Goal: Information Seeking & Learning: Check status

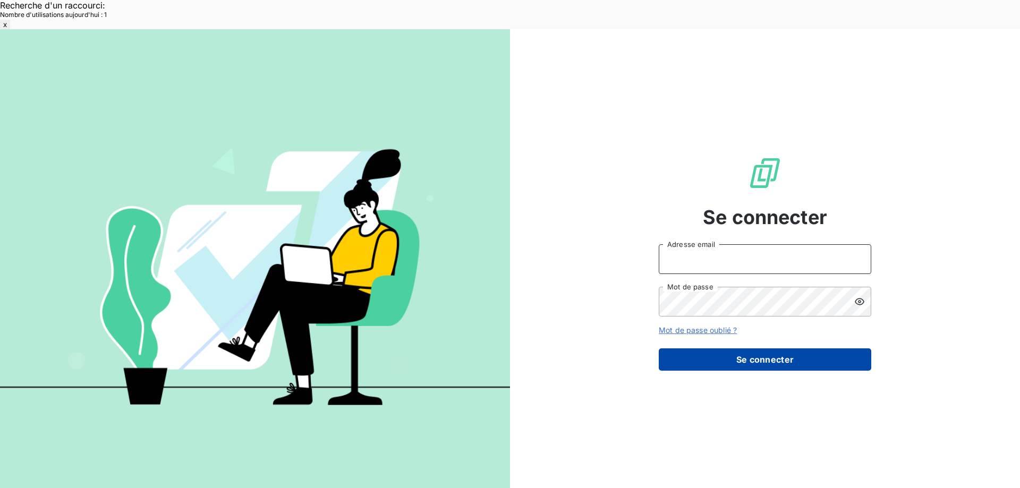
type input "met-france@recouvrement.met.com"
click at [811, 348] on button "Se connecter" at bounding box center [765, 359] width 212 height 22
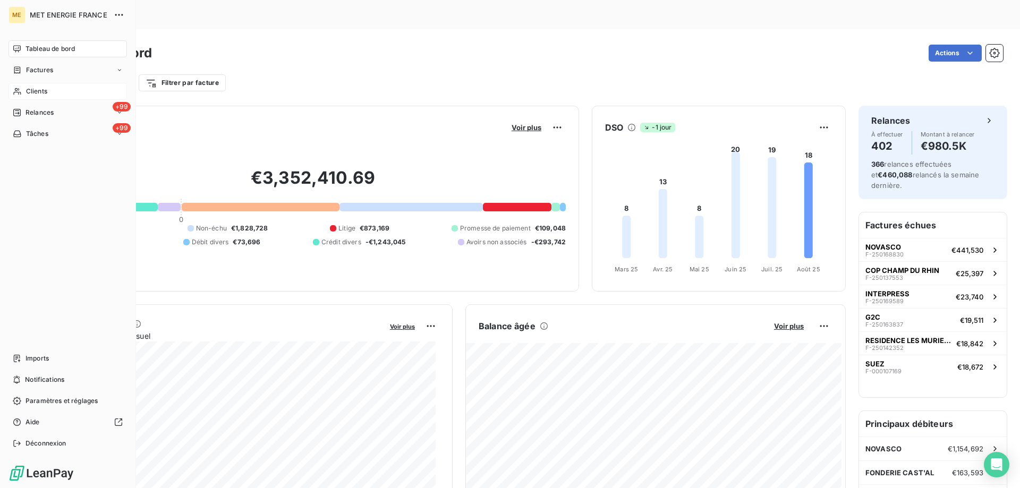
click at [24, 94] on div "Clients" at bounding box center [67, 91] width 118 height 17
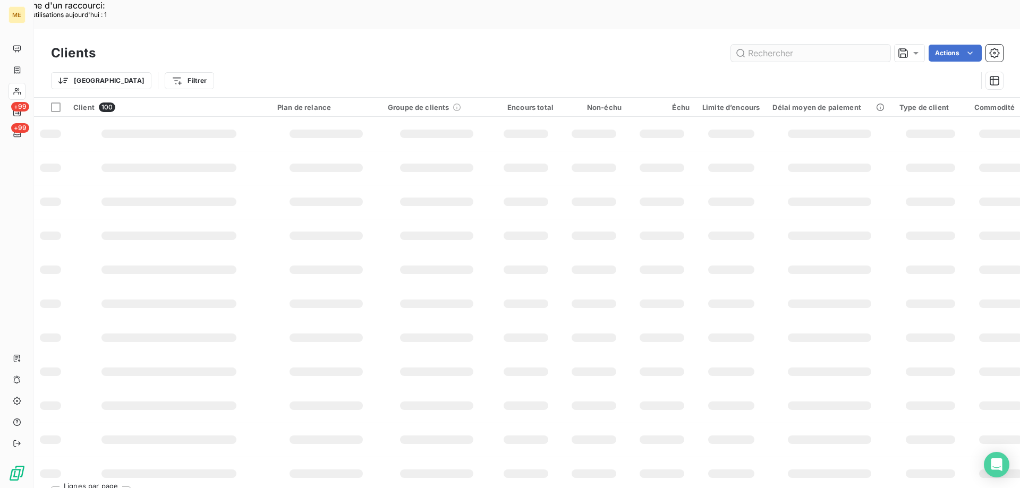
click at [787, 45] on input "text" at bounding box center [810, 53] width 159 height 17
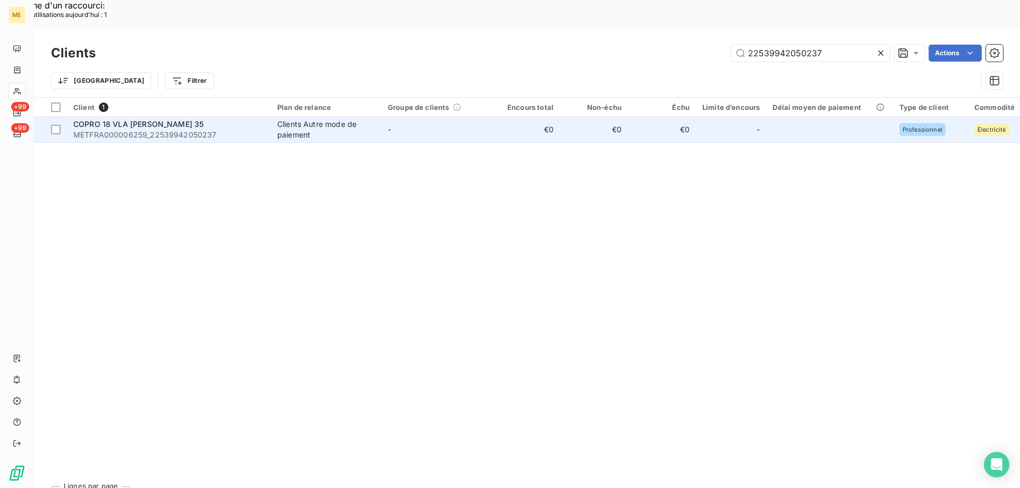
type input "22539942050237"
click at [200, 130] on span "METFRA000006259_22539942050237" at bounding box center [168, 135] width 191 height 11
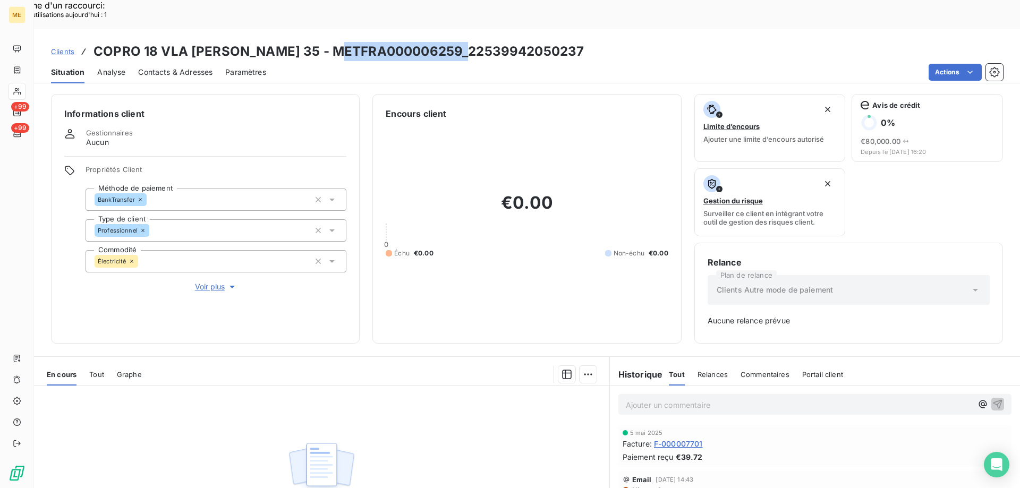
drag, startPoint x: 461, startPoint y: 19, endPoint x: 331, endPoint y: 24, distance: 129.2
click at [331, 42] on h3 "COPRO 18 VLA [PERSON_NAME] 35 - METFRA000006259_22539942050237" at bounding box center [338, 51] width 490 height 19
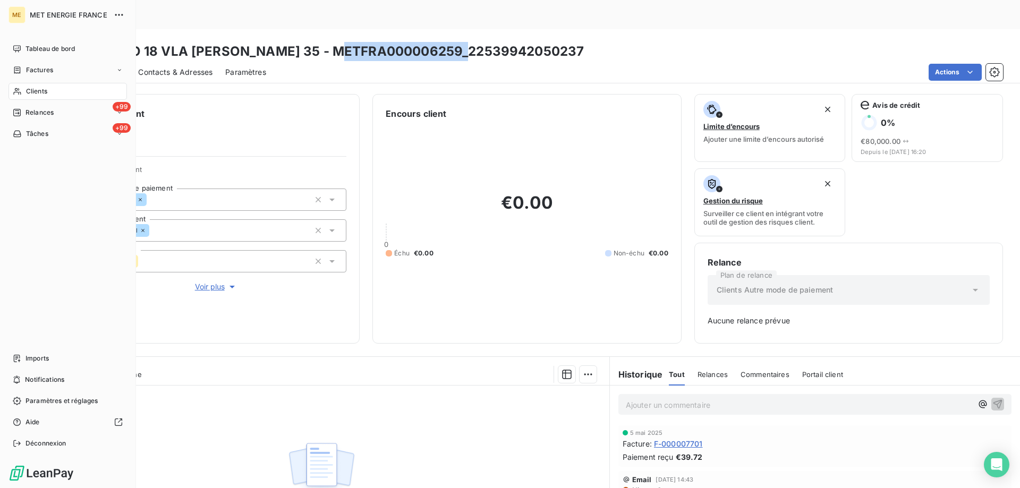
click at [23, 94] on div "Clients" at bounding box center [67, 91] width 118 height 17
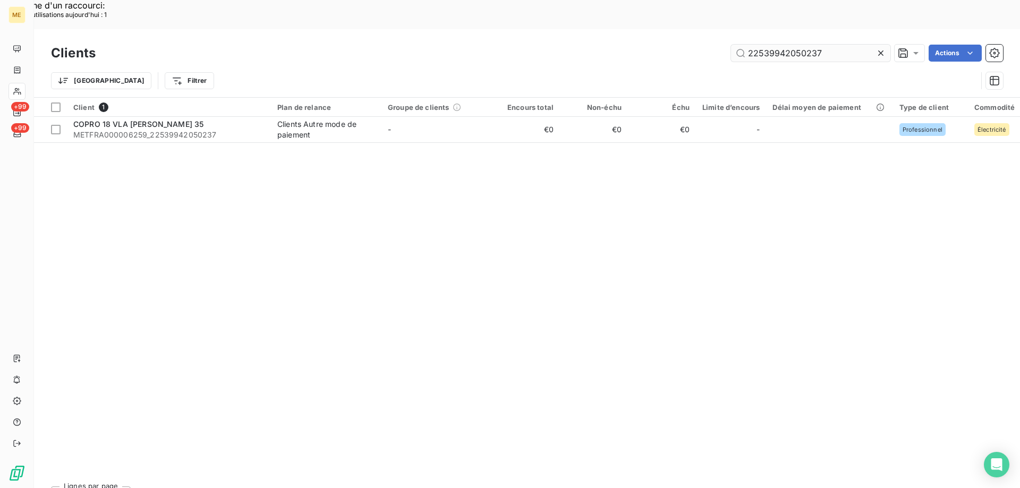
click at [777, 45] on input "22539942050237" at bounding box center [810, 53] width 159 height 17
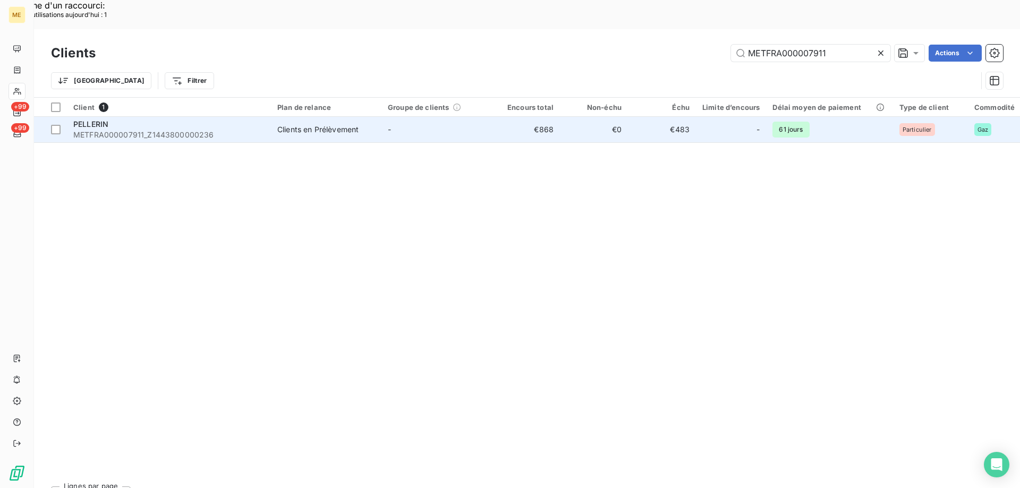
type input "METFRA000007911"
click at [160, 130] on span "METFRA000007911_Z1443800000236" at bounding box center [168, 135] width 191 height 11
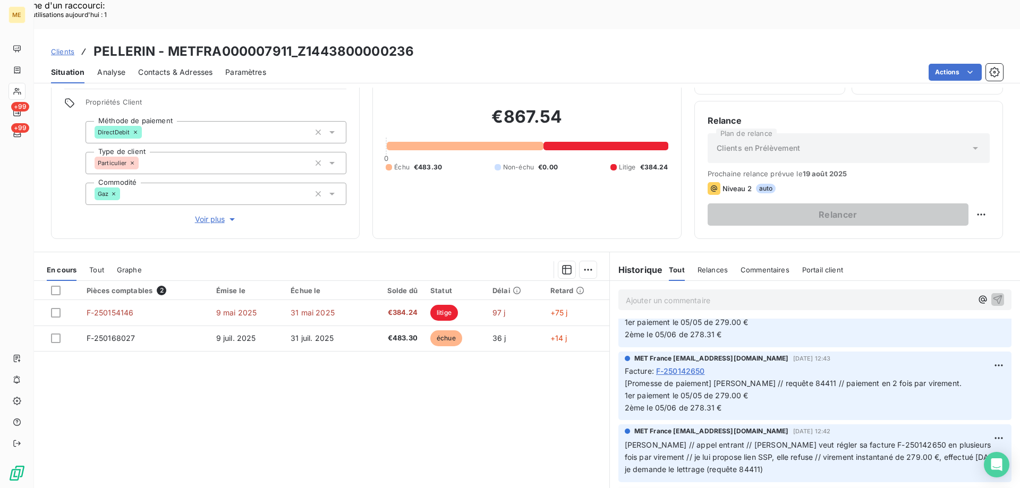
scroll to position [372, 0]
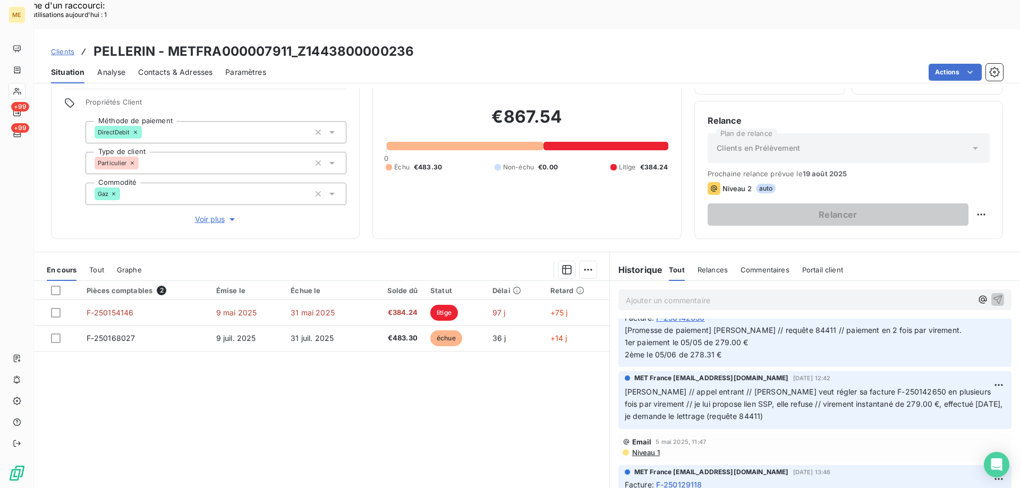
click at [199, 214] on span "Voir plus" at bounding box center [216, 219] width 42 height 11
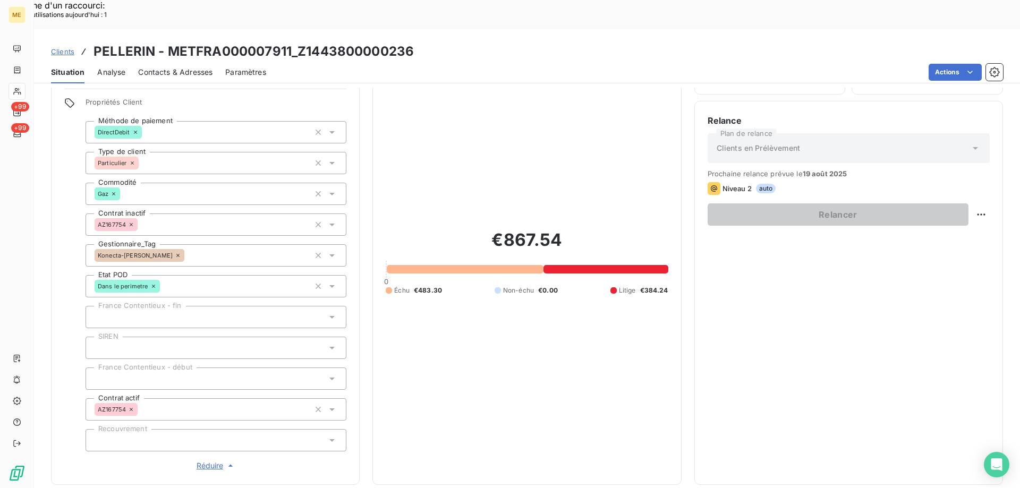
click at [214, 461] on span "Réduire" at bounding box center [216, 466] width 39 height 11
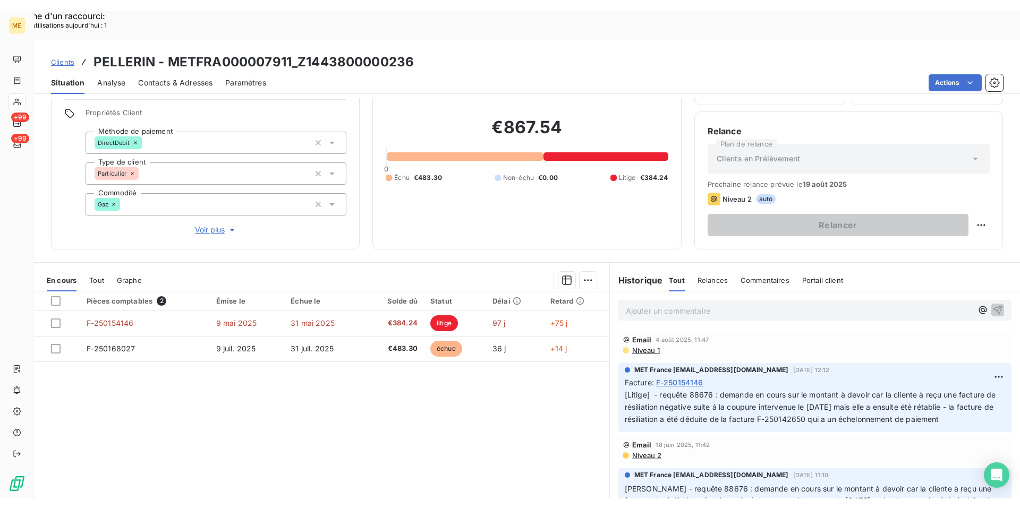
scroll to position [0, 0]
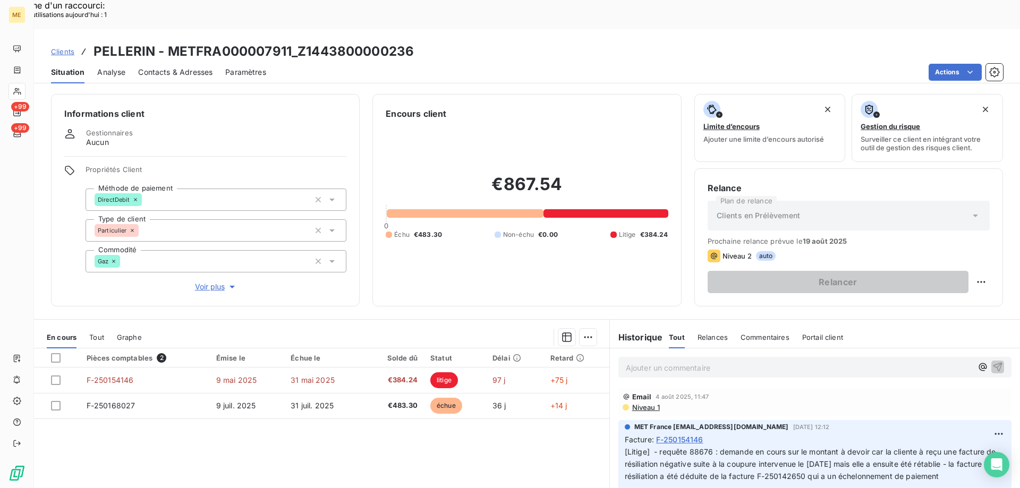
click at [659, 361] on p "Ajouter un commentaire ﻿" at bounding box center [799, 367] width 346 height 13
click at [715, 361] on p "Kenza / avis de bon" at bounding box center [799, 367] width 346 height 12
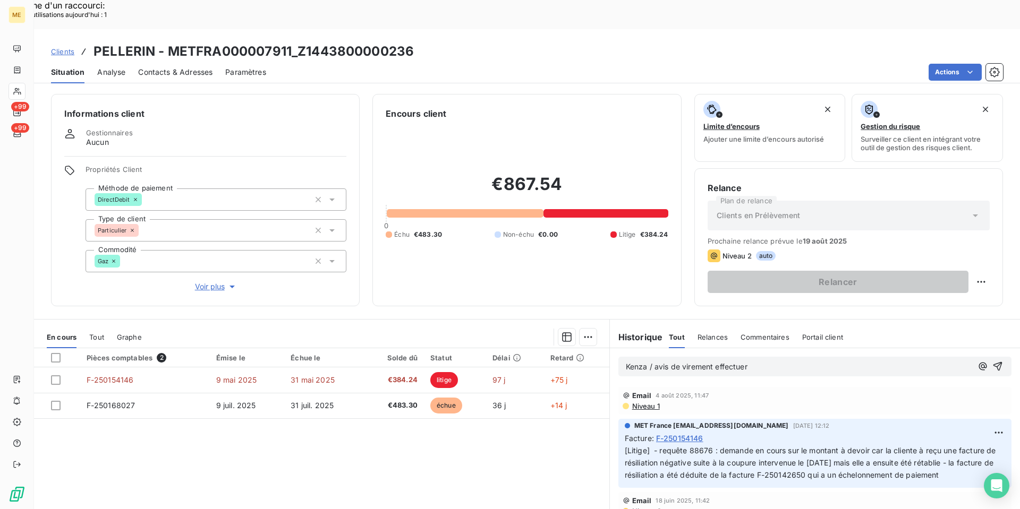
drag, startPoint x: 776, startPoint y: 334, endPoint x: 760, endPoint y: 328, distance: 16.5
click at [776, 361] on p "Kenza / avis de virement effectuer" at bounding box center [799, 367] width 346 height 12
click at [757, 361] on p "Kenza / avis de virement effectué" at bounding box center [799, 367] width 346 height 12
click at [648, 362] on span "Kenza / avis de virement effectué le" at bounding box center [689, 366] width 127 height 9
click at [877, 361] on p "Kenza /interaction du [DATE] 15:54 / avis de virement effectué le" at bounding box center [799, 367] width 346 height 12
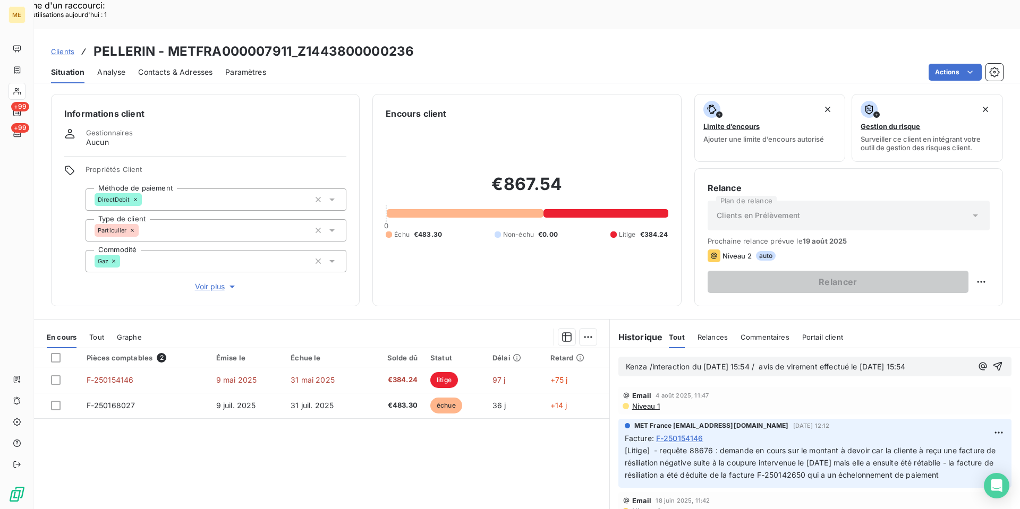
drag, startPoint x: 917, startPoint y: 339, endPoint x: 951, endPoint y: 335, distance: 34.9
click at [951, 335] on body "ME +99 +99 Clients PELLERIN - METFRA000007911_Z1443800000236 Situation Analyse …" at bounding box center [510, 283] width 1020 height 509
click at [992, 361] on icon "button" at bounding box center [997, 366] width 11 height 11
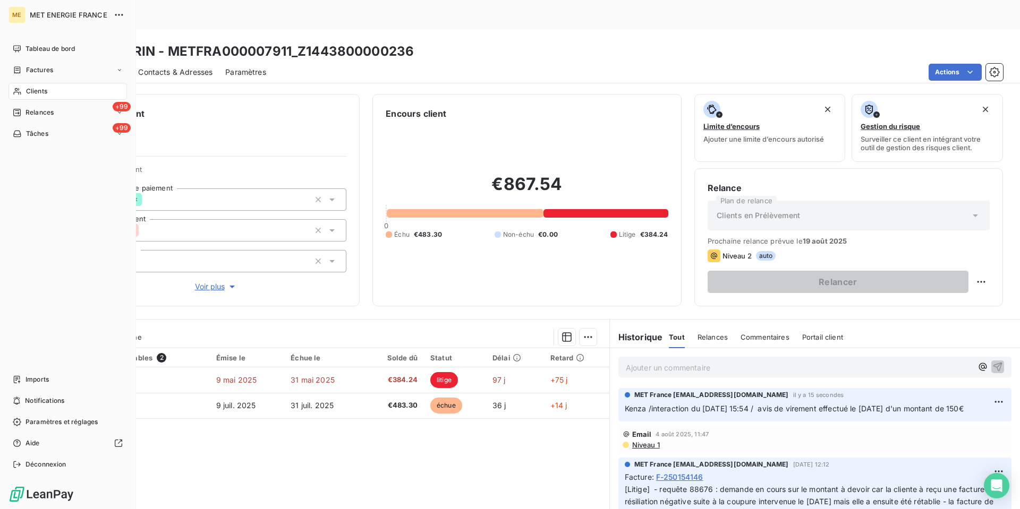
click at [18, 91] on icon at bounding box center [17, 91] width 9 height 8
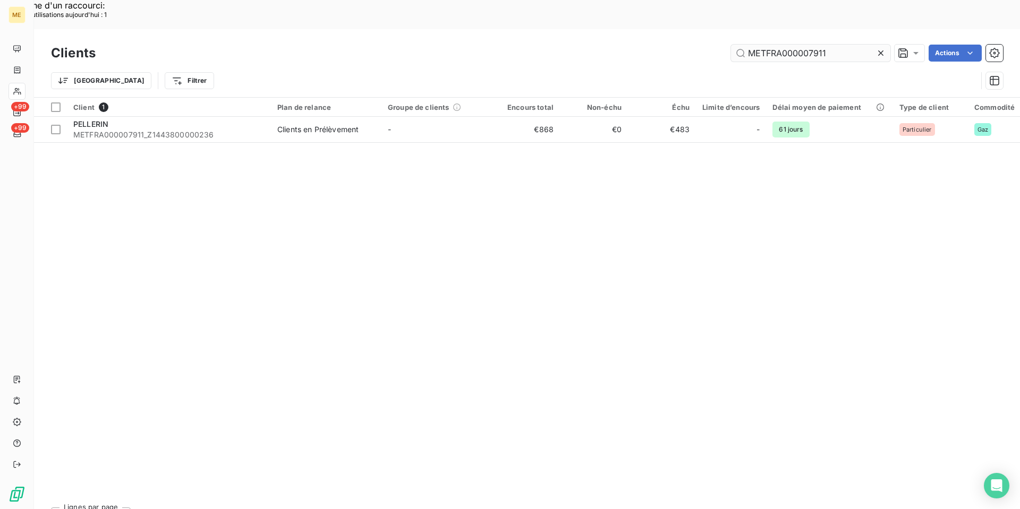
click at [798, 45] on input "METFRA000007911" at bounding box center [810, 53] width 159 height 17
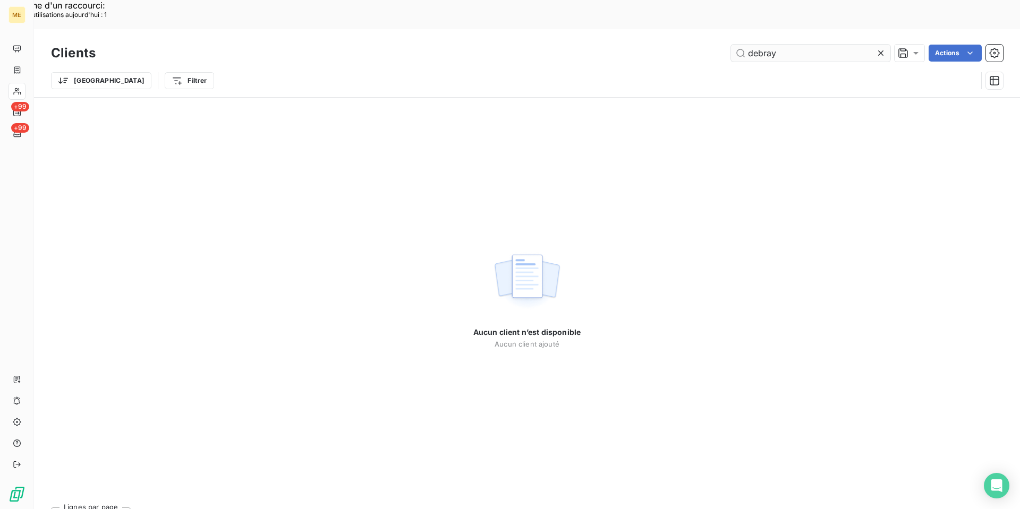
click at [781, 45] on input "debray" at bounding box center [810, 53] width 159 height 17
click at [769, 45] on input "debray" at bounding box center [810, 53] width 159 height 17
click at [857, 45] on input "debray" at bounding box center [810, 53] width 159 height 17
type input "debray"
click at [883, 48] on icon at bounding box center [880, 53] width 11 height 11
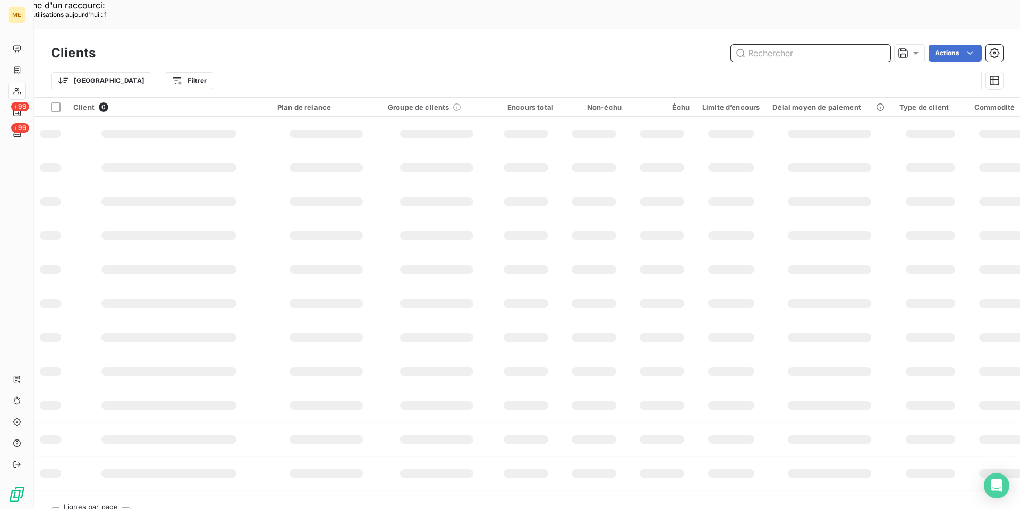
click at [810, 45] on input "text" at bounding box center [810, 53] width 159 height 17
type input "fiant"
click at [825, 29] on div "Clients fiant Actions Trier Filtrer" at bounding box center [527, 63] width 986 height 68
click at [781, 45] on input "fiant" at bounding box center [810, 53] width 159 height 17
click at [769, 45] on input "fiant" at bounding box center [810, 53] width 159 height 17
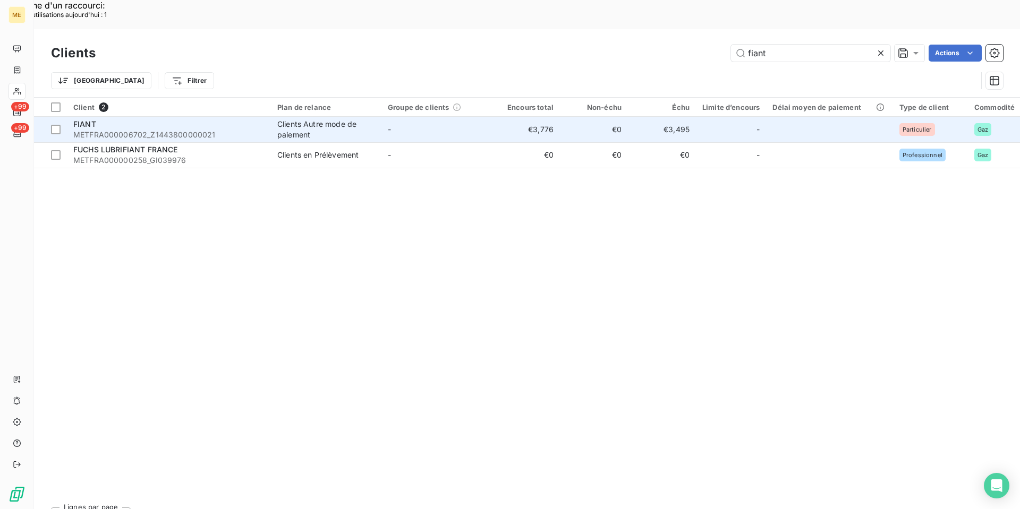
click at [180, 119] on div "FIANT" at bounding box center [168, 124] width 191 height 11
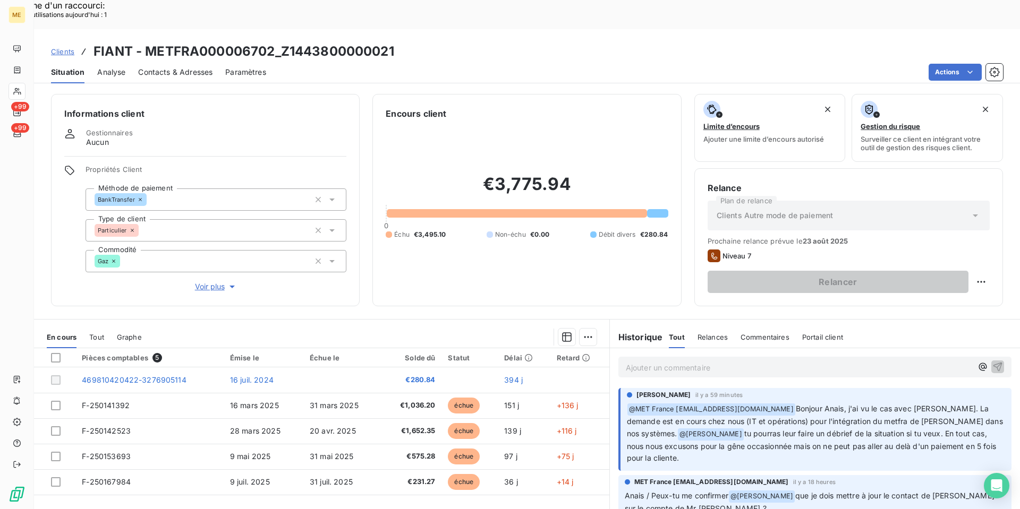
click at [669, 361] on p "Ajouter un commentaire ﻿" at bounding box center [799, 367] width 346 height 13
click at [655, 362] on span "0614659273" at bounding box center [649, 366] width 46 height 9
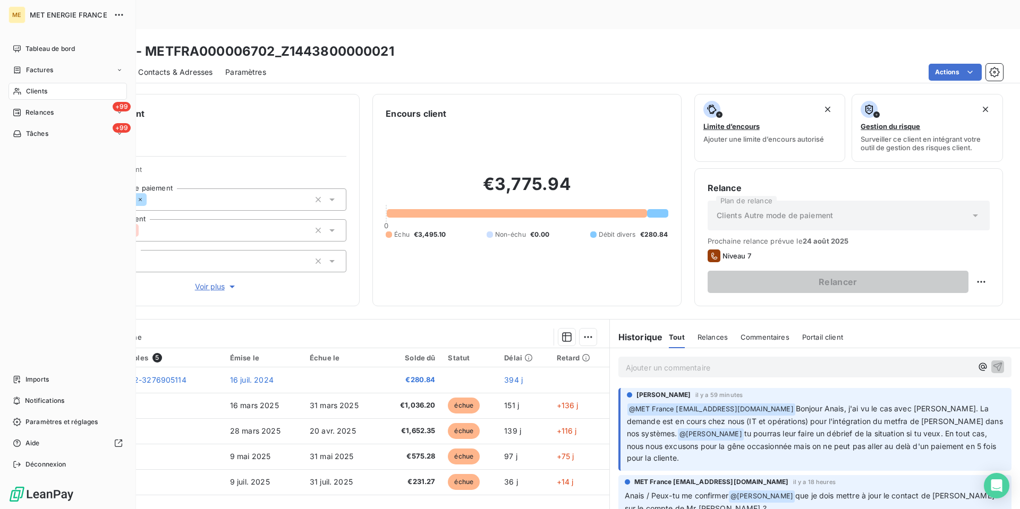
click at [30, 91] on span "Clients" at bounding box center [36, 92] width 21 height 10
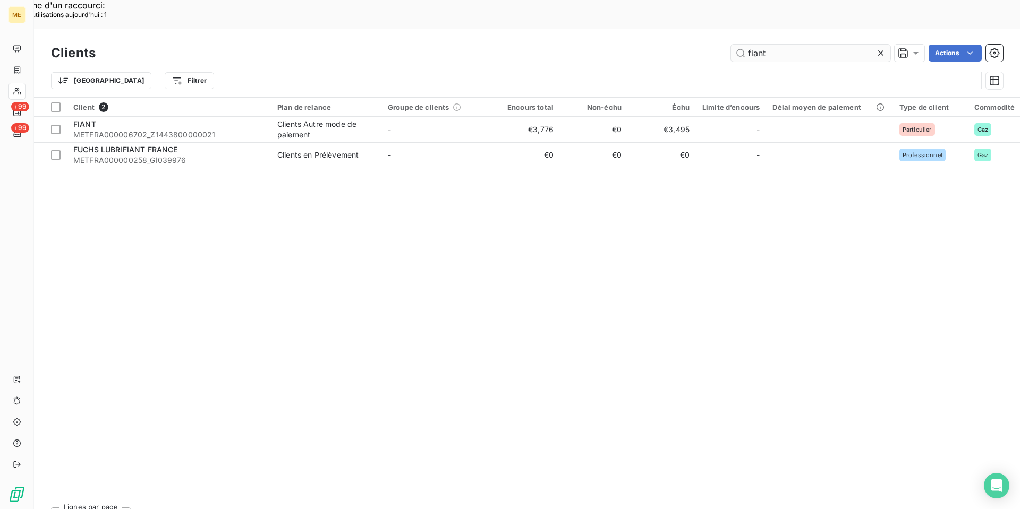
click at [812, 45] on input "fiant" at bounding box center [810, 53] width 159 height 17
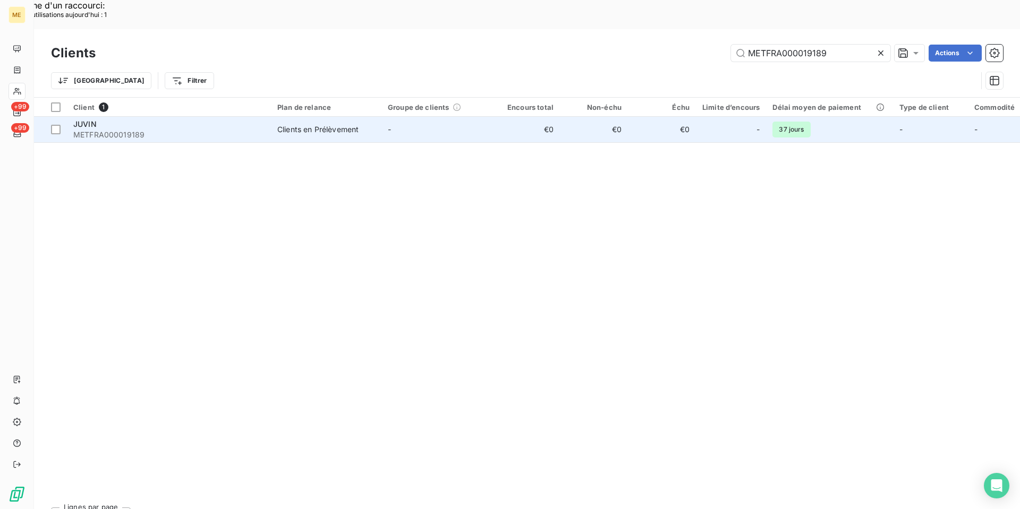
type input "METFRA000019189"
click at [305, 124] on div "Clients en Prélèvement" at bounding box center [317, 129] width 81 height 11
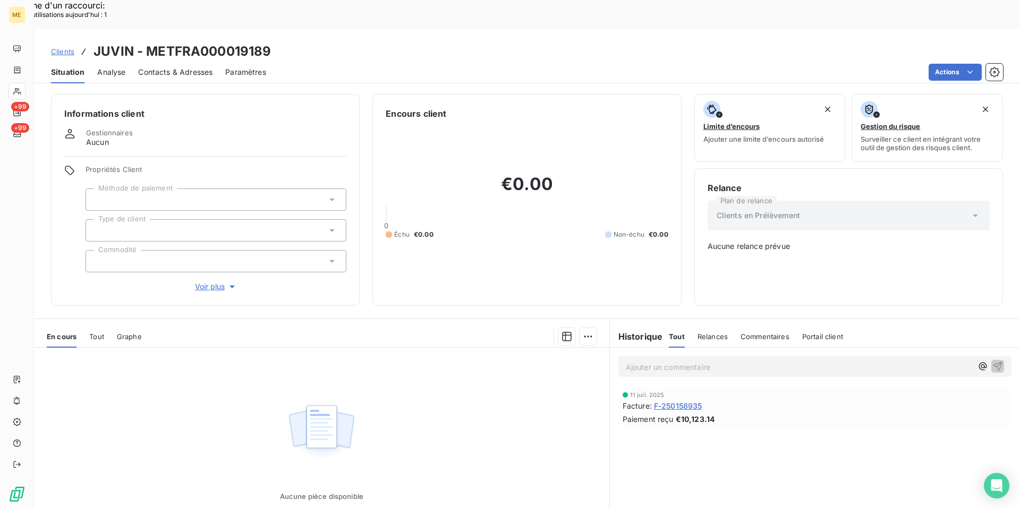
click at [692, 401] on span "F-250158935" at bounding box center [678, 406] width 48 height 11
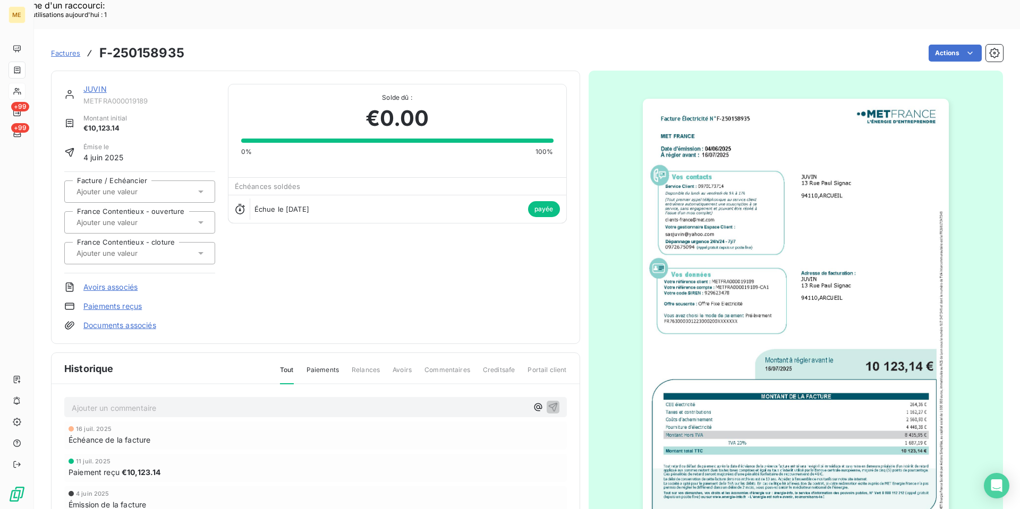
click at [813, 360] on img "button" at bounding box center [796, 315] width 306 height 432
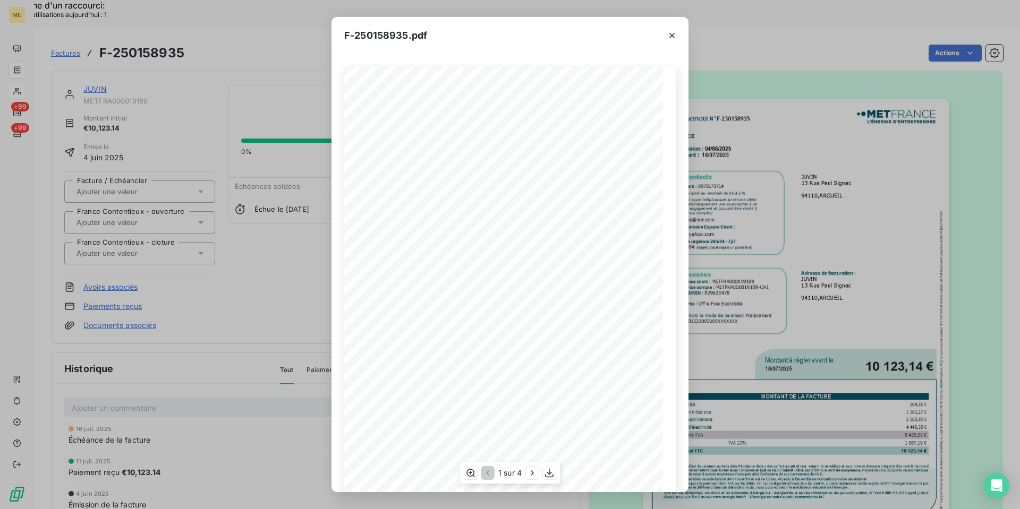
scroll to position [52, 0]
click at [550, 473] on icon "button" at bounding box center [549, 473] width 8 height 9
click at [678, 32] on button "button" at bounding box center [671, 35] width 17 height 17
click at [672, 33] on icon "button" at bounding box center [672, 35] width 11 height 11
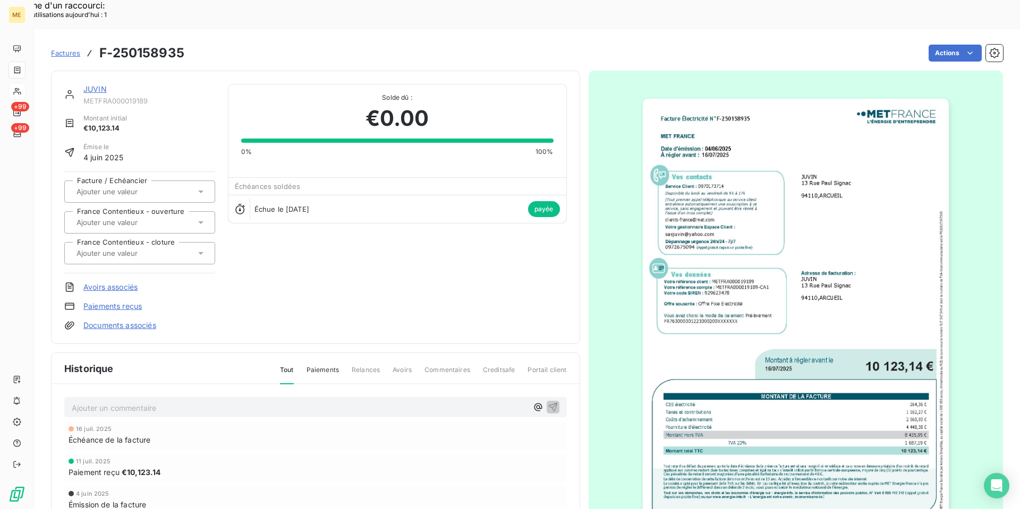
click at [788, 257] on img "button" at bounding box center [796, 315] width 306 height 432
